Goal: Task Accomplishment & Management: Use online tool/utility

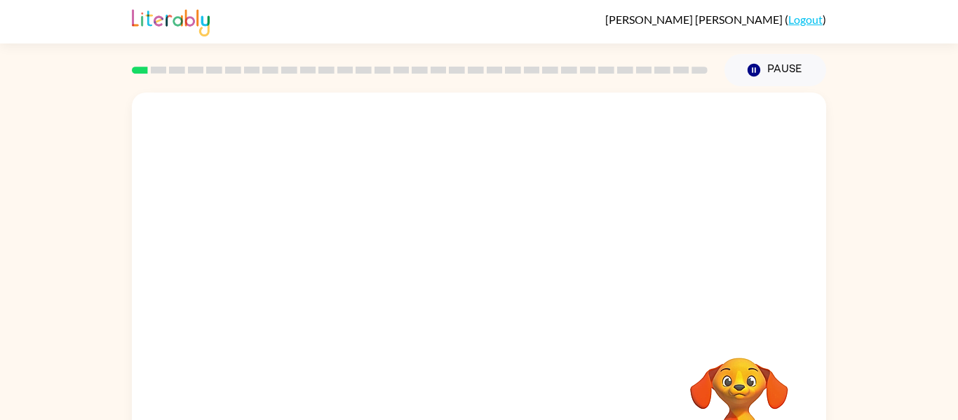
click at [404, 128] on div at bounding box center [479, 211] width 694 height 236
click at [483, 293] on icon "button" at bounding box center [479, 300] width 25 height 25
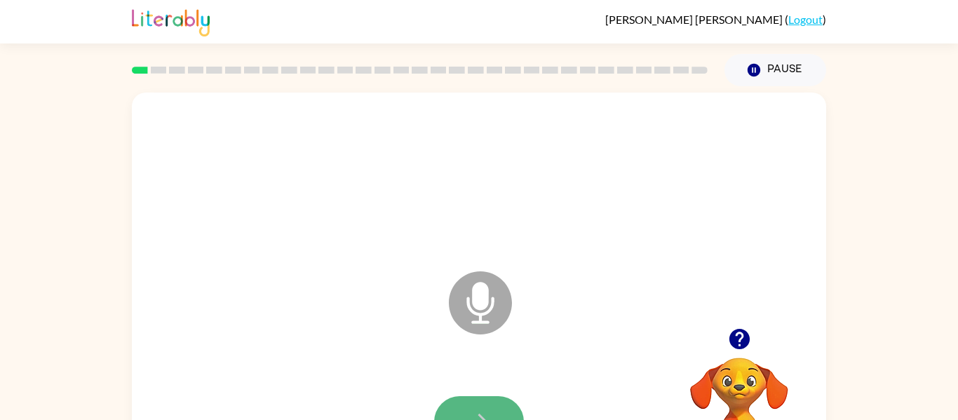
click at [476, 396] on button "button" at bounding box center [479, 421] width 90 height 51
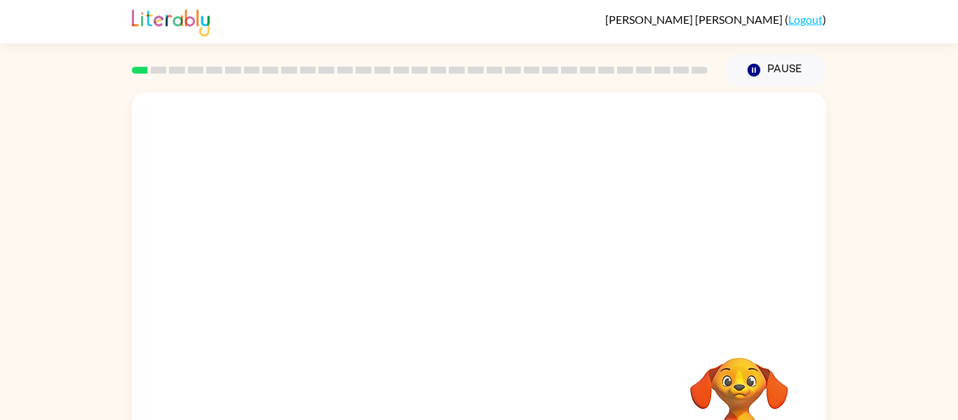
click at [537, 338] on div "Your browser must support playing .mp4 files to use Literably. Please try using…" at bounding box center [479, 293] width 694 height 401
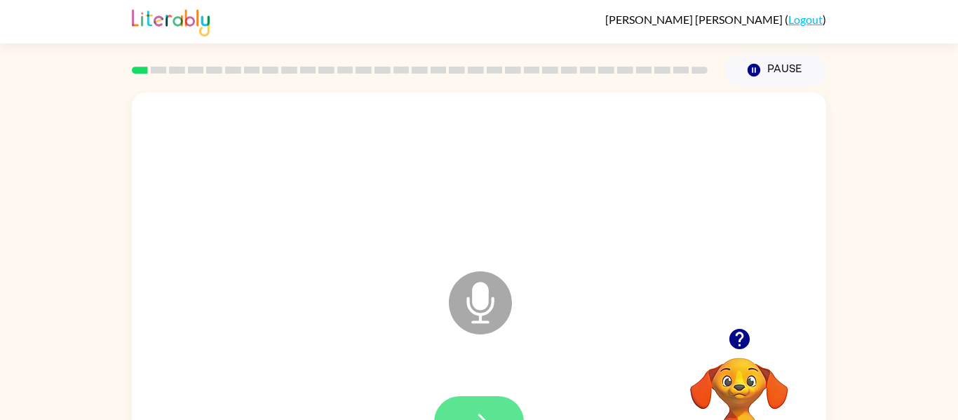
click at [466, 410] on button "button" at bounding box center [479, 421] width 90 height 51
click at [465, 405] on button "button" at bounding box center [479, 421] width 90 height 51
click at [463, 405] on button "button" at bounding box center [479, 421] width 90 height 51
click at [463, 403] on button "button" at bounding box center [479, 421] width 90 height 51
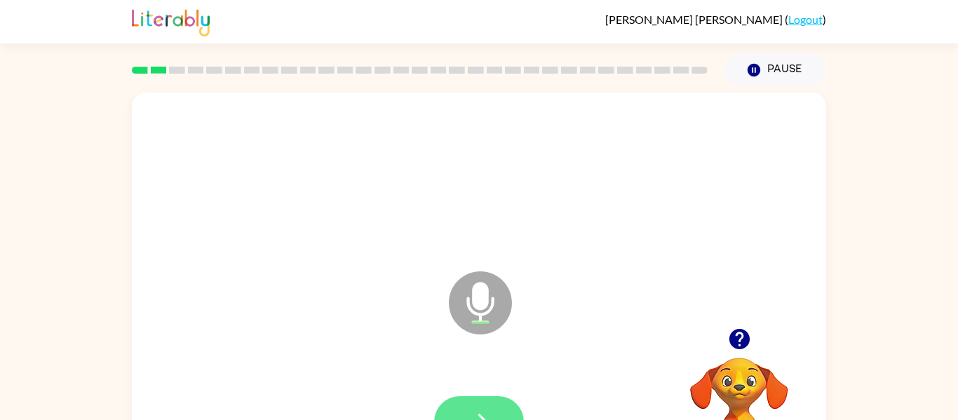
click at [463, 403] on button "button" at bounding box center [479, 421] width 90 height 51
click at [462, 401] on button "button" at bounding box center [479, 421] width 90 height 51
click at [460, 404] on button "button" at bounding box center [479, 421] width 90 height 51
click at [462, 401] on button "button" at bounding box center [479, 421] width 90 height 51
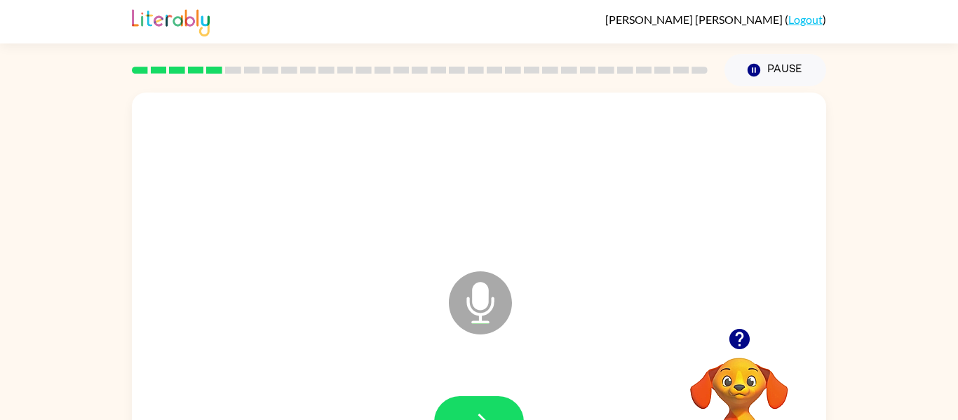
click at [742, 329] on icon "button" at bounding box center [739, 339] width 25 height 25
click at [495, 408] on button "button" at bounding box center [479, 421] width 90 height 51
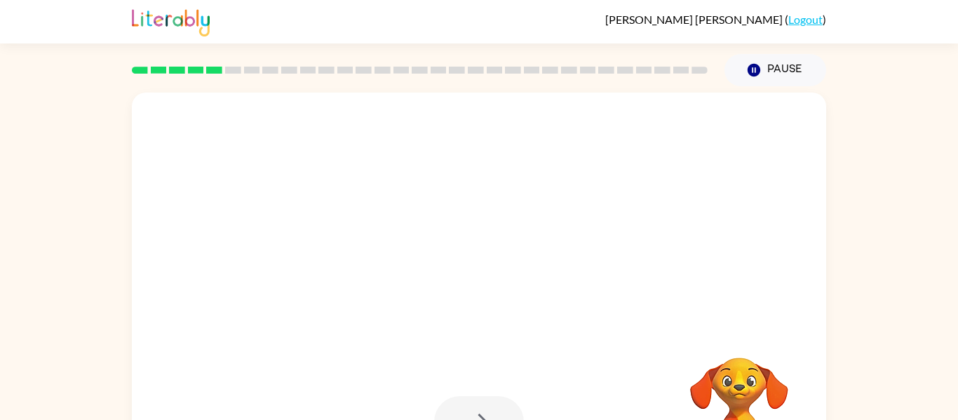
click at [495, 406] on div at bounding box center [479, 421] width 90 height 51
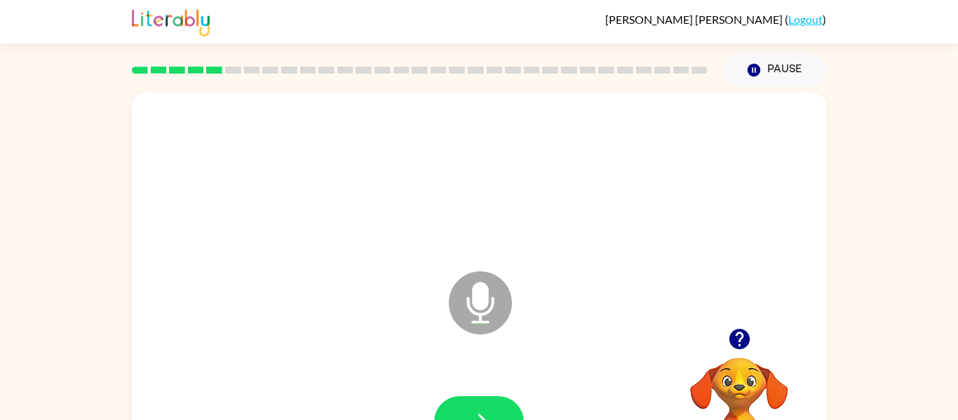
click at [495, 406] on button "button" at bounding box center [479, 421] width 90 height 51
click at [475, 399] on button "button" at bounding box center [479, 421] width 90 height 51
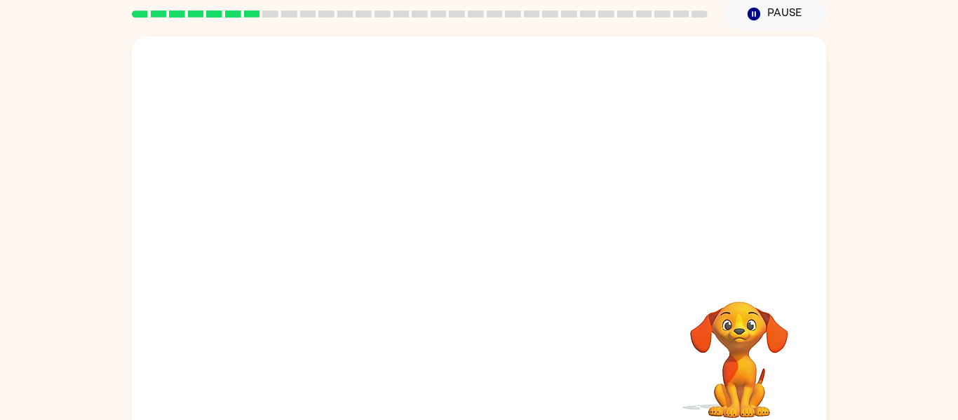
scroll to position [55, 0]
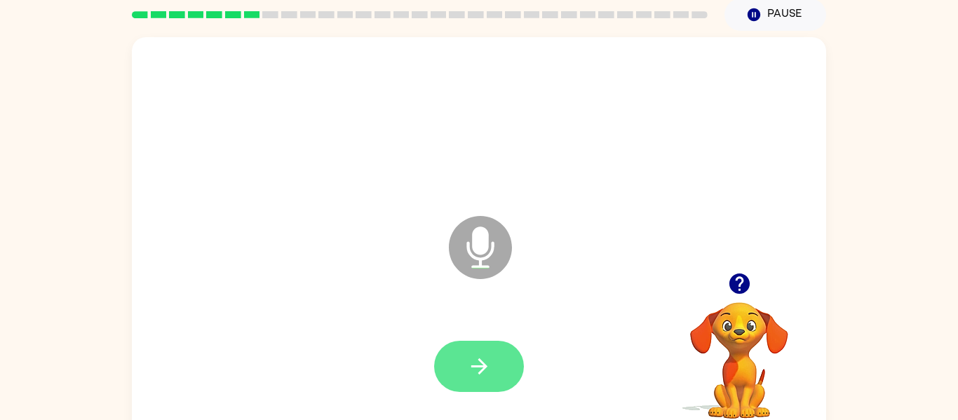
click at [481, 386] on button "button" at bounding box center [479, 366] width 90 height 51
click at [481, 385] on button "button" at bounding box center [479, 366] width 90 height 51
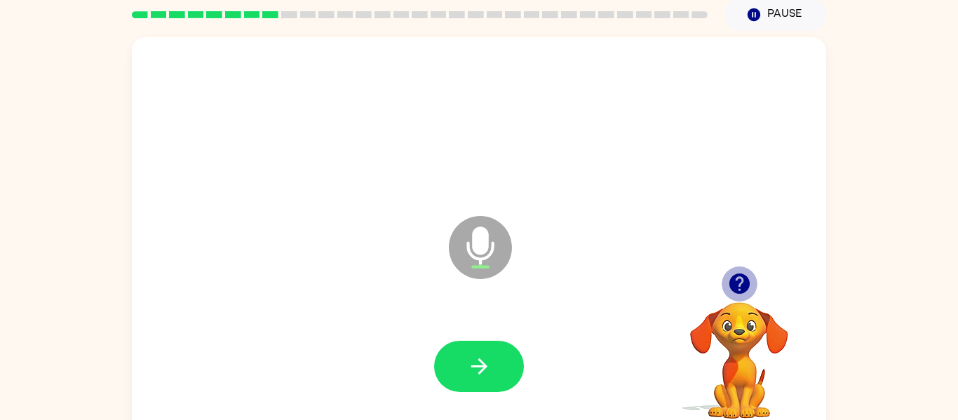
click at [732, 276] on icon "button" at bounding box center [739, 283] width 25 height 25
click at [745, 281] on icon "button" at bounding box center [739, 284] width 20 height 20
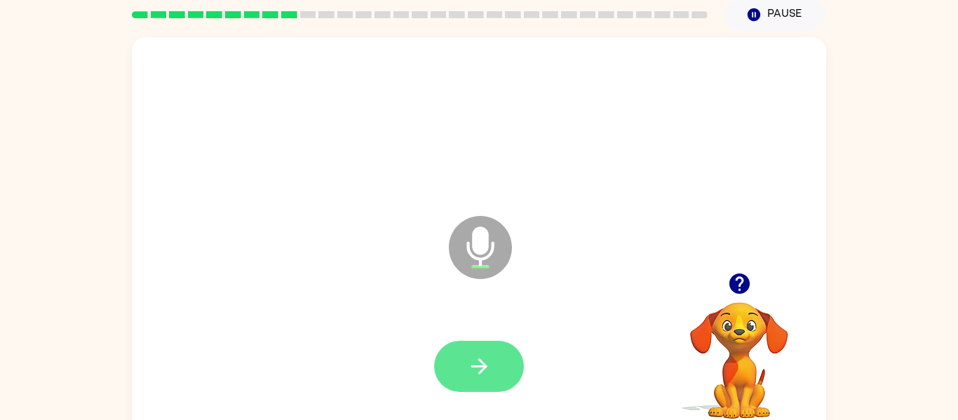
click at [504, 356] on button "button" at bounding box center [479, 366] width 90 height 51
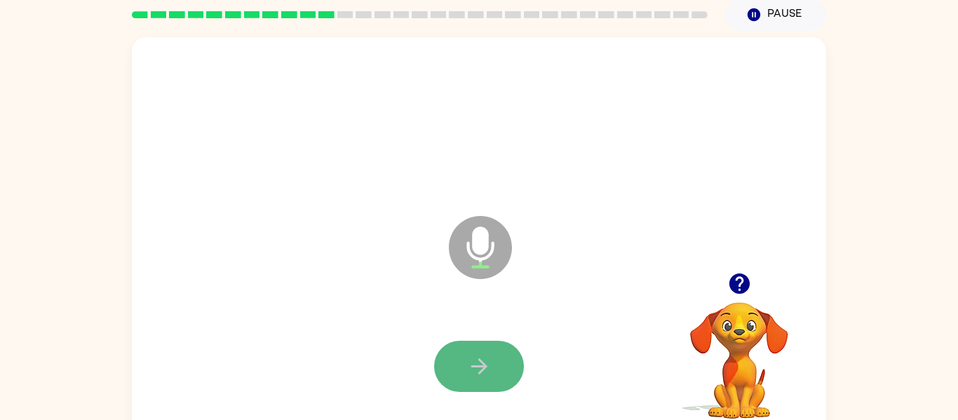
click at [502, 358] on button "button" at bounding box center [479, 366] width 90 height 51
click at [502, 356] on button "button" at bounding box center [479, 366] width 90 height 51
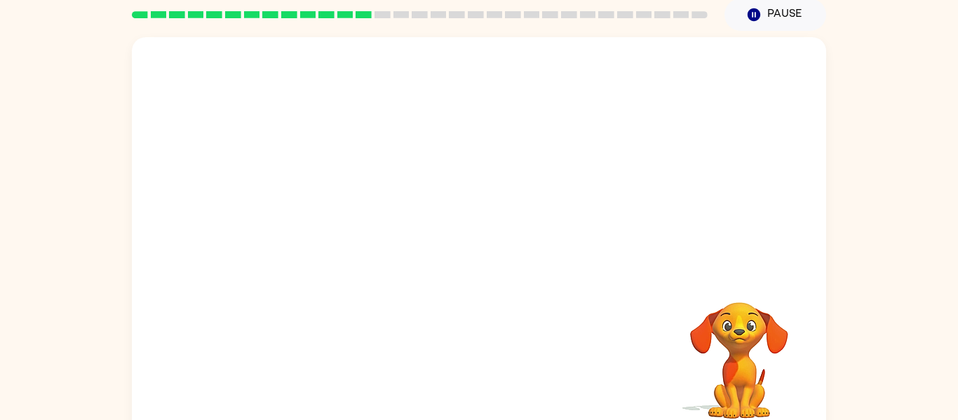
click at [502, 354] on div "Your browser must support playing .mp4 files to use Literably. Please try using…" at bounding box center [479, 237] width 694 height 401
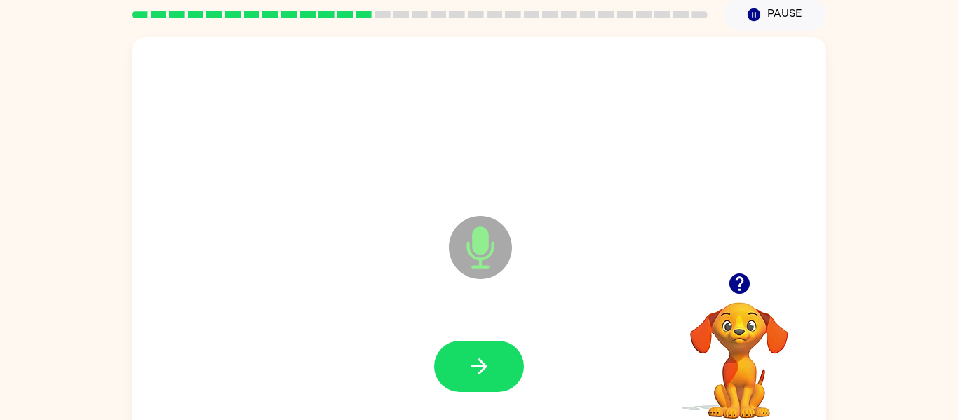
click at [500, 351] on button "button" at bounding box center [479, 366] width 90 height 51
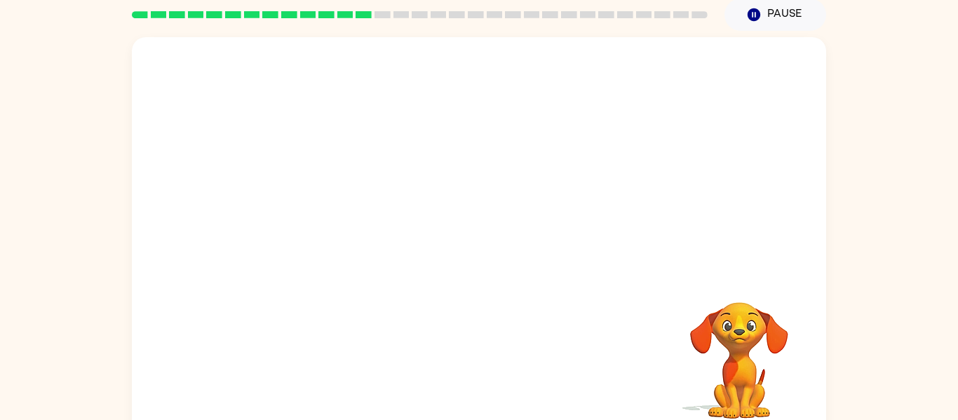
click at [500, 351] on div "Your browser must support playing .mp4 files to use Literably. Please try using…" at bounding box center [479, 237] width 694 height 401
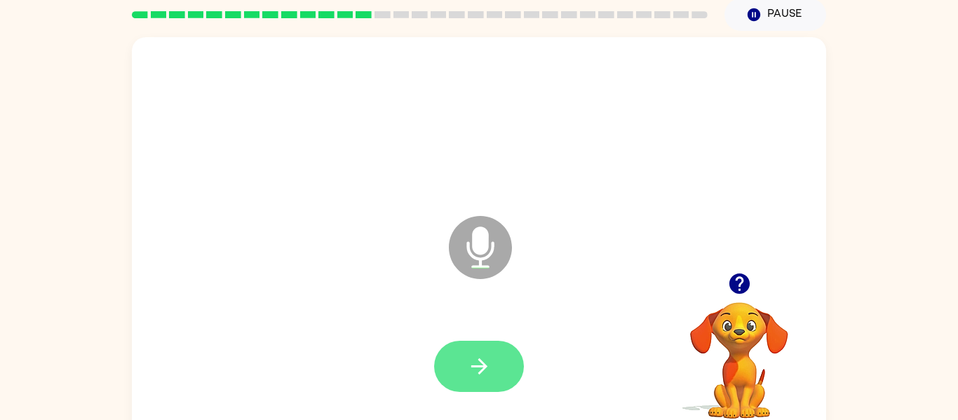
click at [500, 353] on button "button" at bounding box center [479, 366] width 90 height 51
click at [488, 353] on button "button" at bounding box center [479, 366] width 90 height 51
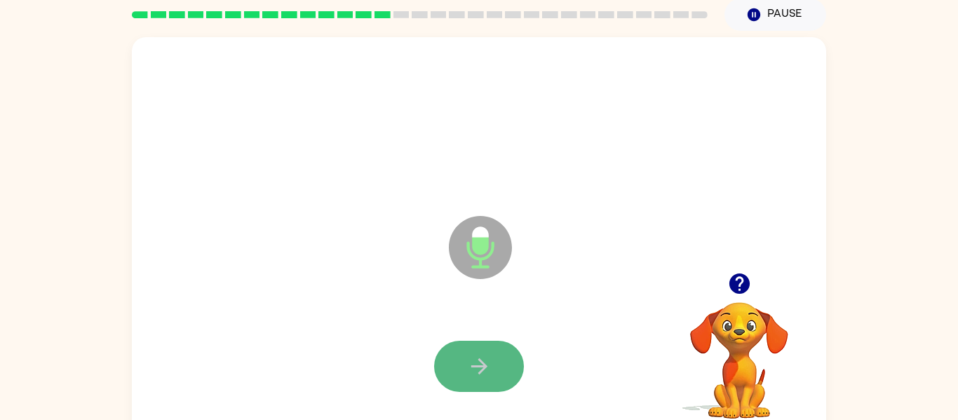
click at [488, 354] on icon "button" at bounding box center [479, 366] width 25 height 25
click at [464, 365] on button "button" at bounding box center [479, 366] width 90 height 51
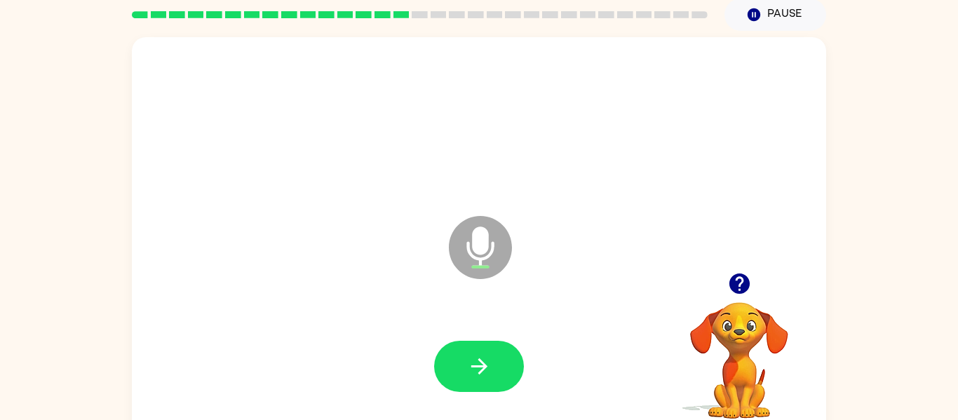
click at [473, 368] on icon "button" at bounding box center [479, 366] width 25 height 25
click at [739, 277] on icon "button" at bounding box center [739, 283] width 25 height 25
click at [458, 396] on div at bounding box center [479, 366] width 666 height 115
click at [461, 384] on button "button" at bounding box center [479, 366] width 90 height 51
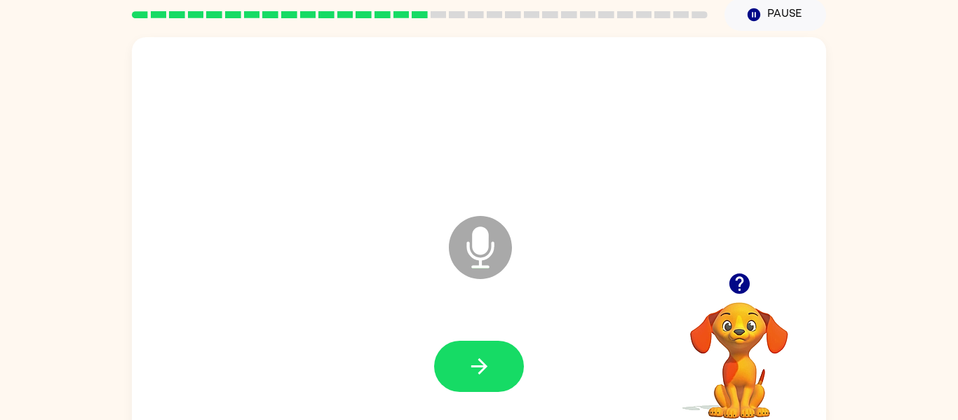
click at [460, 389] on button "button" at bounding box center [479, 366] width 90 height 51
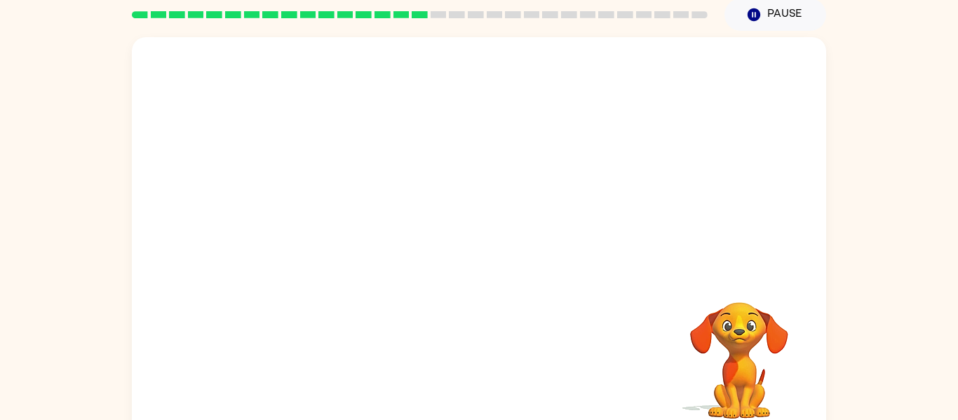
click at [572, 354] on div at bounding box center [479, 366] width 666 height 115
click at [741, 382] on video "Your browser must support playing .mp4 files to use Literably. Please try using…" at bounding box center [739, 351] width 140 height 140
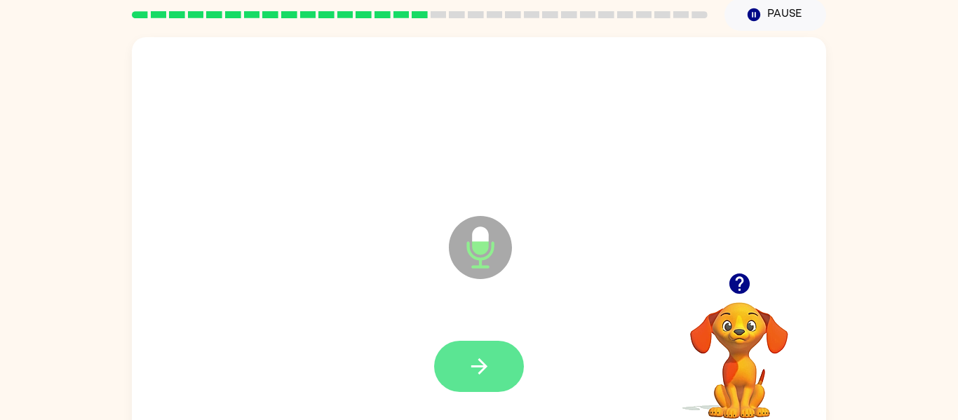
click at [497, 361] on button "button" at bounding box center [479, 366] width 90 height 51
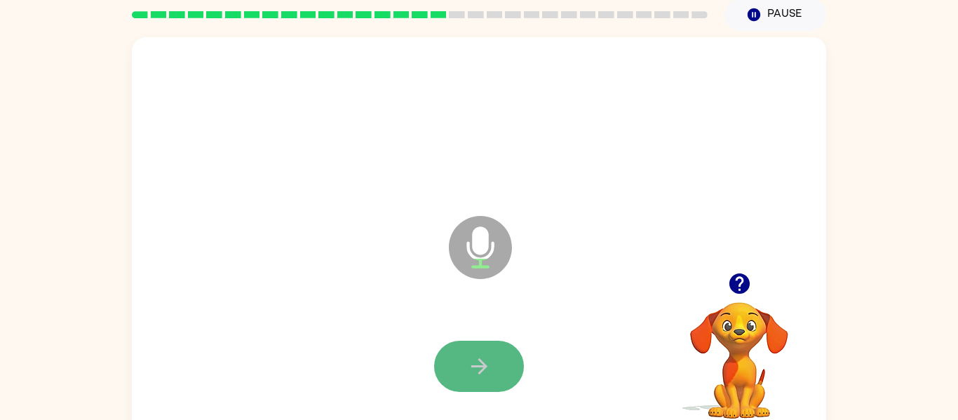
click at [497, 362] on button "button" at bounding box center [479, 366] width 90 height 51
click at [497, 363] on button "button" at bounding box center [479, 366] width 90 height 51
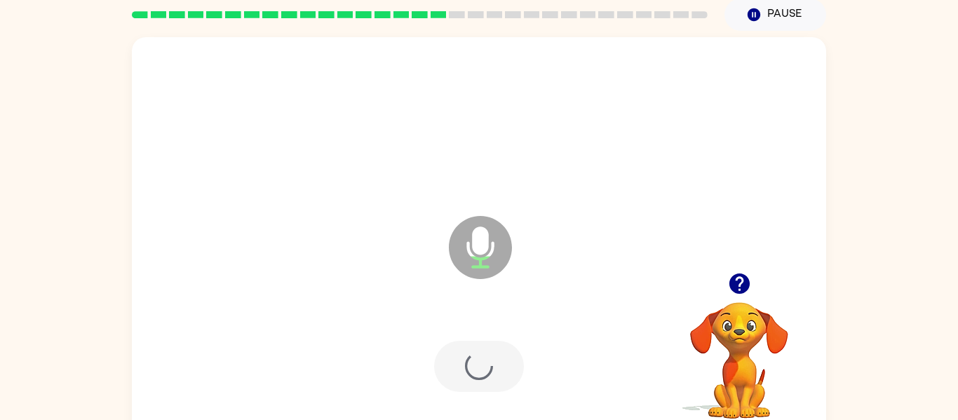
click at [497, 363] on div at bounding box center [479, 366] width 90 height 51
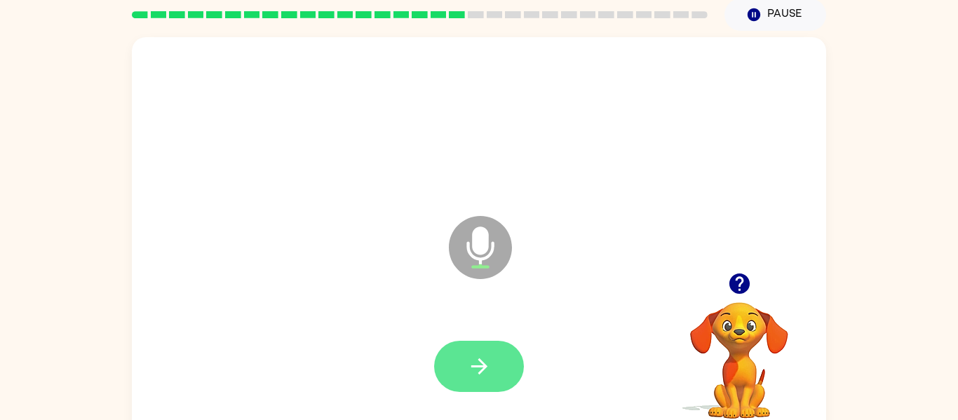
click at [497, 365] on button "button" at bounding box center [479, 366] width 90 height 51
click at [498, 367] on button "button" at bounding box center [479, 366] width 90 height 51
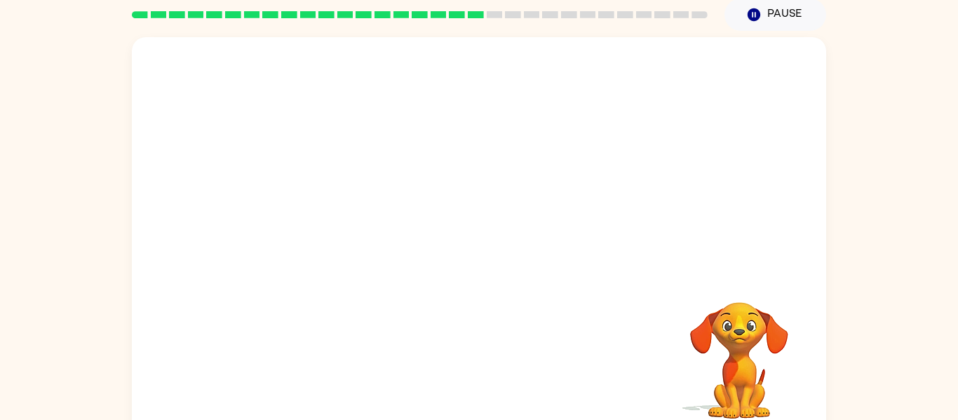
click at [490, 382] on div "Your browser must support playing .mp4 files to use Literably. Please try using…" at bounding box center [479, 237] width 694 height 401
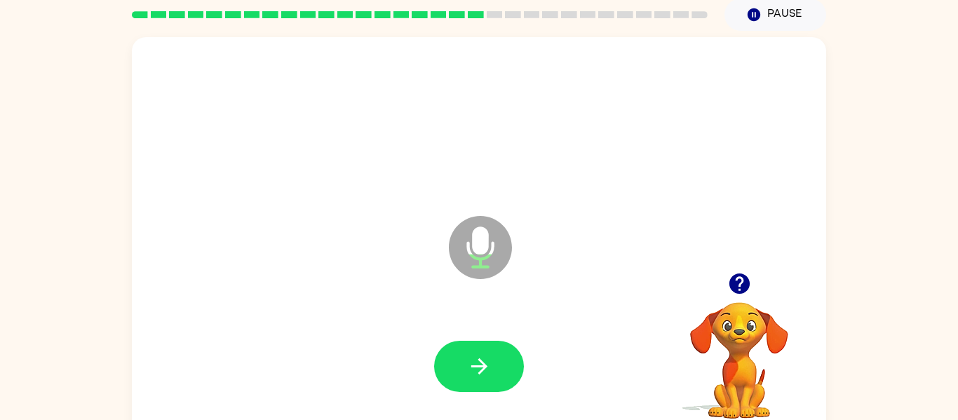
click at [489, 374] on icon "button" at bounding box center [479, 366] width 25 height 25
click at [741, 282] on icon "button" at bounding box center [739, 283] width 25 height 25
click at [742, 279] on icon "button" at bounding box center [739, 283] width 25 height 25
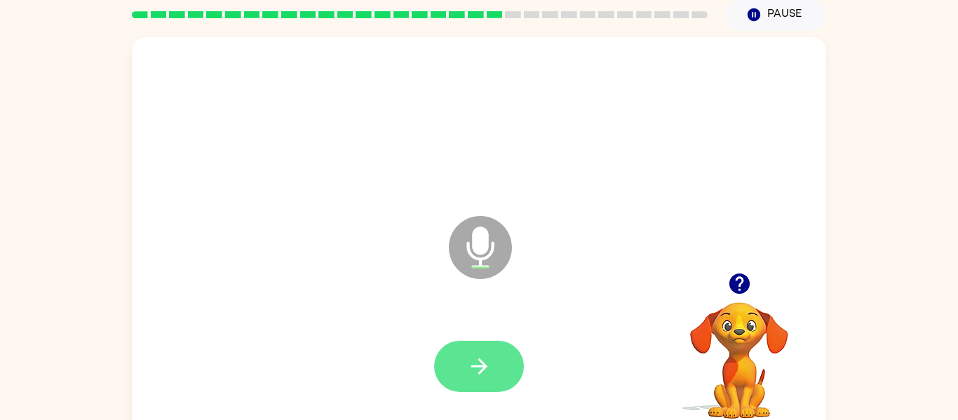
click at [492, 370] on button "button" at bounding box center [479, 366] width 90 height 51
click at [483, 357] on icon "button" at bounding box center [479, 366] width 25 height 25
click at [483, 358] on icon "button" at bounding box center [479, 366] width 25 height 25
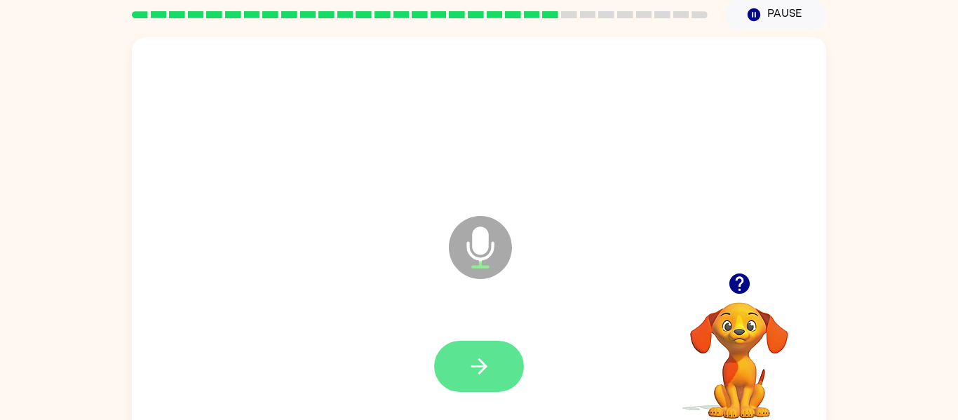
click at [484, 370] on icon "button" at bounding box center [479, 366] width 25 height 25
click at [500, 384] on button "button" at bounding box center [479, 366] width 90 height 51
click at [497, 384] on button "button" at bounding box center [479, 366] width 90 height 51
click at [502, 387] on button "button" at bounding box center [479, 366] width 90 height 51
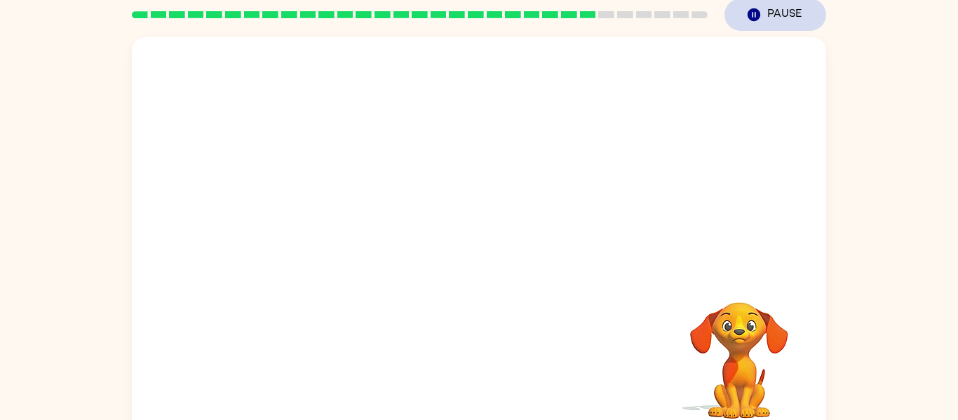
click at [772, 14] on button "Pause Pause" at bounding box center [776, 15] width 102 height 32
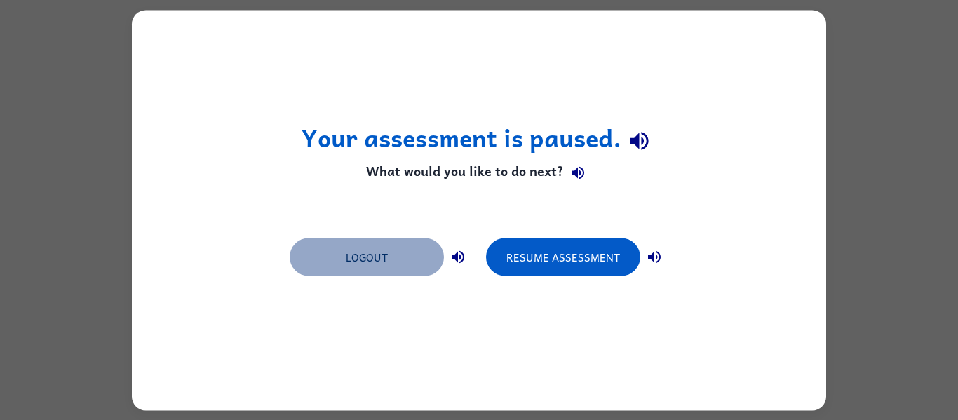
click at [355, 262] on button "Logout" at bounding box center [367, 257] width 154 height 38
